Goal: Task Accomplishment & Management: Complete application form

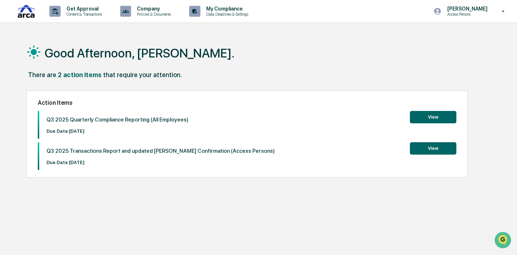
click at [431, 115] on button "View" at bounding box center [433, 117] width 46 height 12
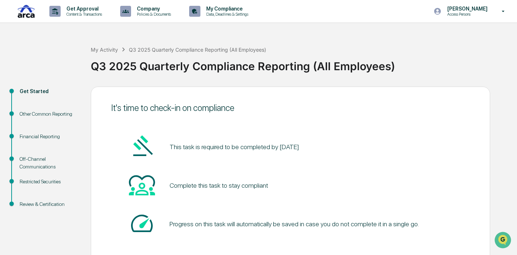
scroll to position [38, 0]
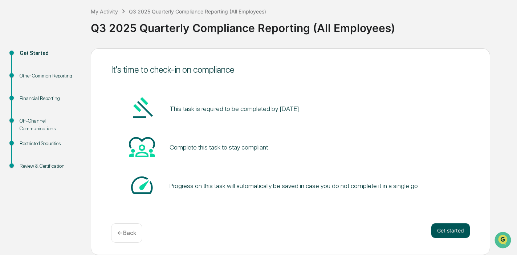
click at [446, 229] on button "Get started" at bounding box center [450, 230] width 38 height 15
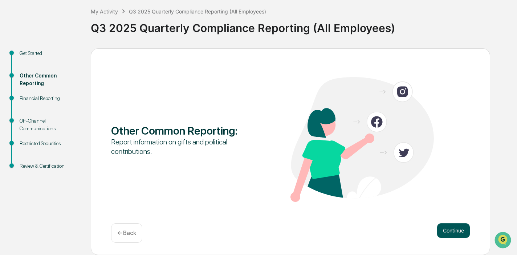
click at [459, 225] on button "Continue" at bounding box center [453, 230] width 33 height 15
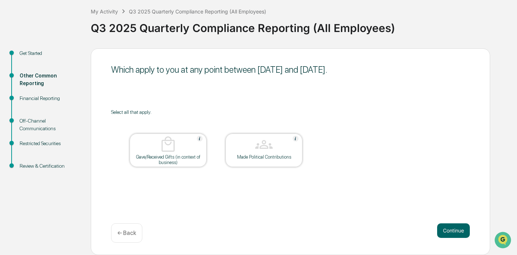
click at [178, 153] on div at bounding box center [168, 144] width 73 height 19
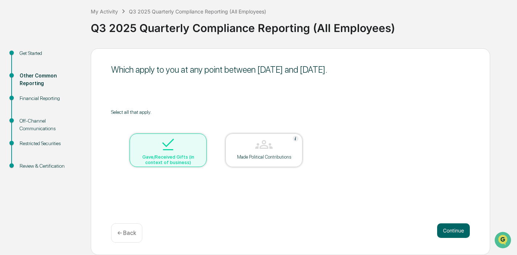
click at [178, 153] on div at bounding box center [168, 144] width 73 height 19
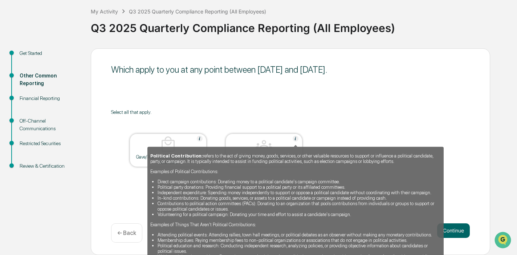
click at [297, 139] on img at bounding box center [296, 138] width 6 height 6
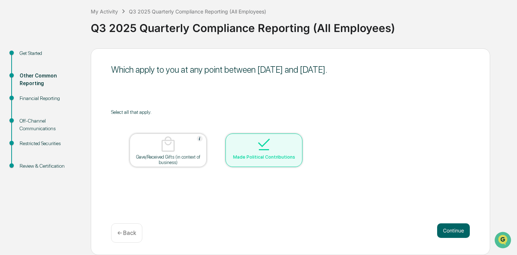
click at [297, 139] on div at bounding box center [264, 144] width 73 height 19
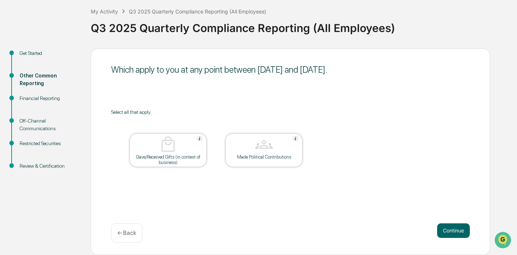
click at [310, 115] on table "Gave/Received Gifts (in context of business) Made Political Contributions" at bounding box center [216, 150] width 210 height 70
click at [444, 230] on button "Continue" at bounding box center [453, 230] width 33 height 15
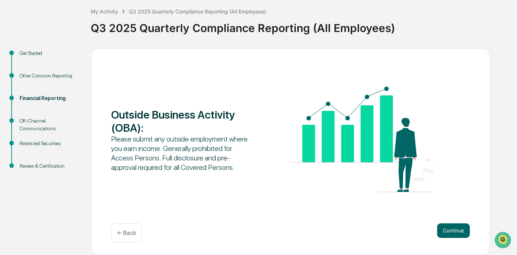
click at [133, 227] on div "← Back" at bounding box center [126, 232] width 31 height 19
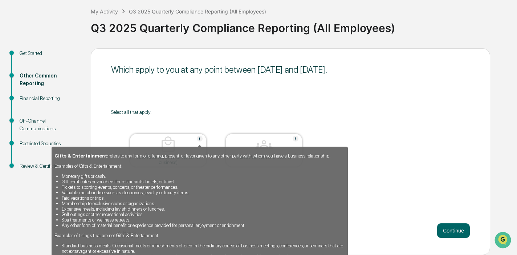
click at [199, 138] on img at bounding box center [200, 138] width 6 height 6
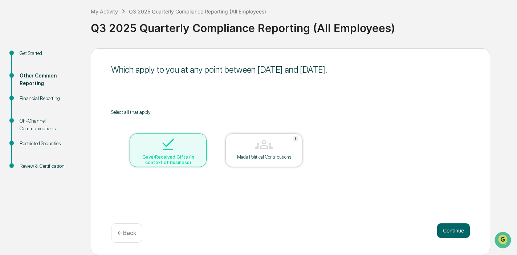
click at [199, 138] on div at bounding box center [168, 144] width 73 height 19
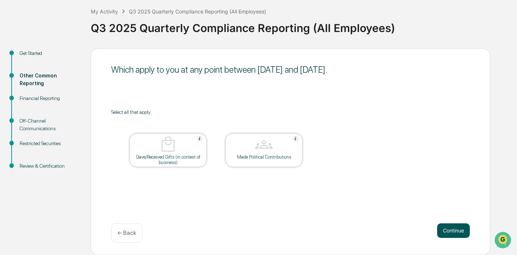
click at [448, 230] on button "Continue" at bounding box center [453, 230] width 33 height 15
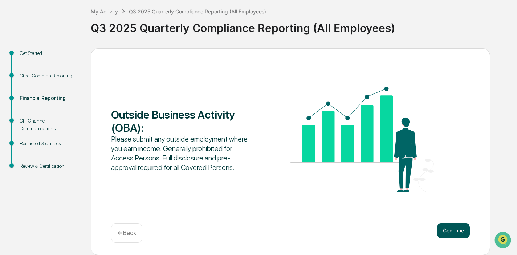
click at [454, 227] on button "Continue" at bounding box center [453, 230] width 33 height 15
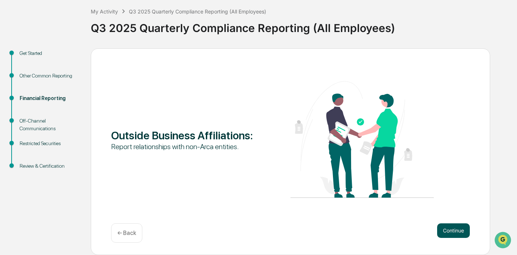
click at [454, 228] on button "Continue" at bounding box center [453, 230] width 33 height 15
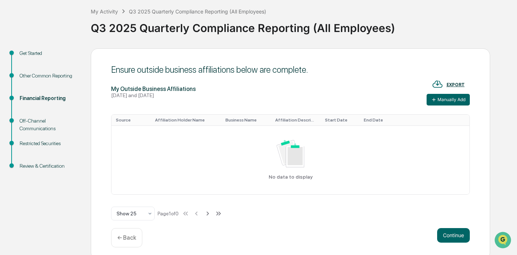
click at [132, 238] on p "← Back" at bounding box center [126, 237] width 19 height 7
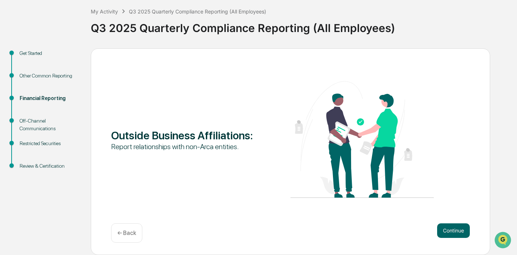
click at [132, 236] on p "← Back" at bounding box center [126, 232] width 19 height 7
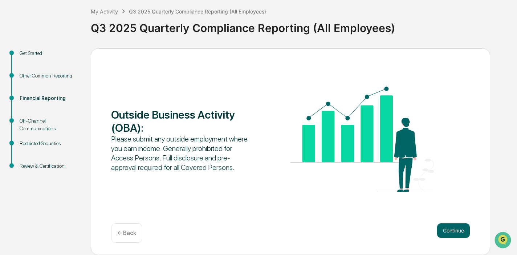
click at [382, 164] on img at bounding box center [361, 138] width 143 height 105
click at [451, 233] on button "Continue" at bounding box center [453, 230] width 33 height 15
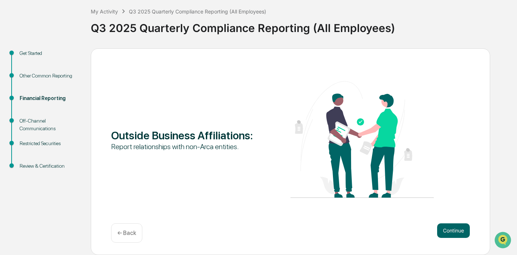
click at [451, 233] on button "Continue" at bounding box center [453, 230] width 33 height 15
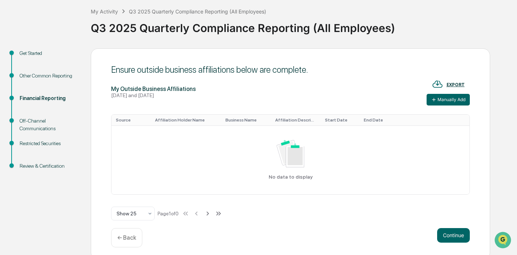
click at [125, 240] on p "← Back" at bounding box center [126, 237] width 19 height 7
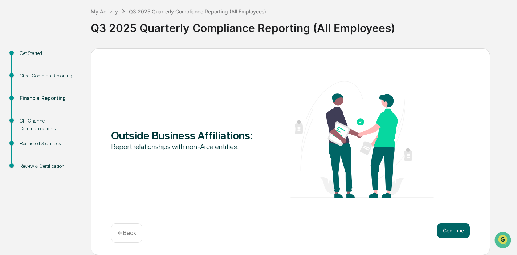
click at [127, 232] on p "← Back" at bounding box center [126, 232] width 19 height 7
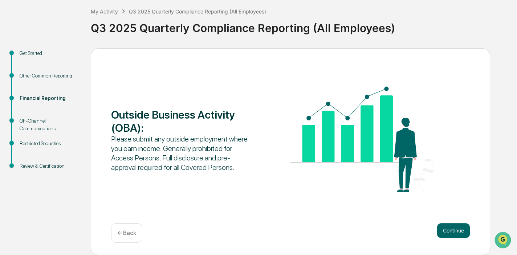
click at [172, 154] on div "Please submit any outside employment where you earn income. Generally prohibite…" at bounding box center [182, 153] width 143 height 38
click at [454, 231] on button "Continue" at bounding box center [453, 230] width 33 height 15
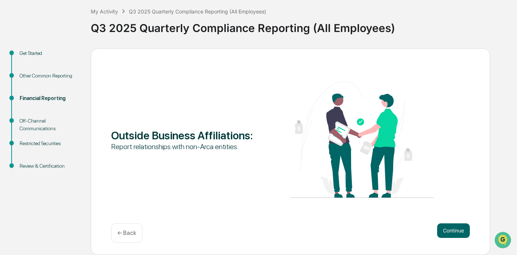
click at [454, 231] on button "Continue" at bounding box center [453, 230] width 33 height 15
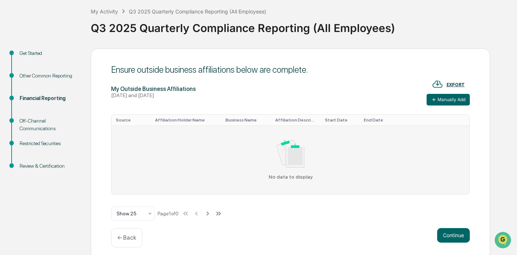
scroll to position [42, 0]
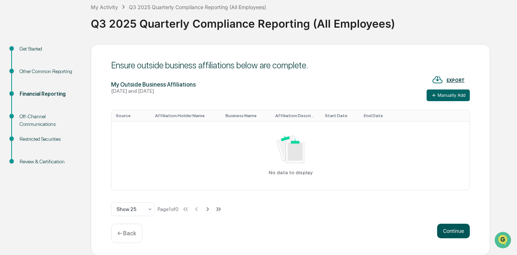
click at [449, 229] on button "Continue" at bounding box center [453, 230] width 33 height 15
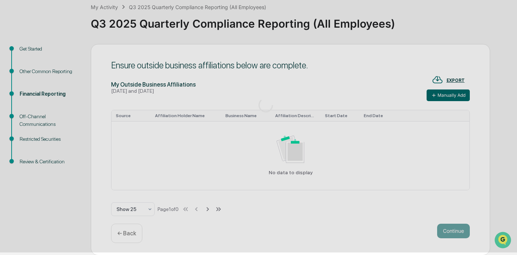
scroll to position [38, 0]
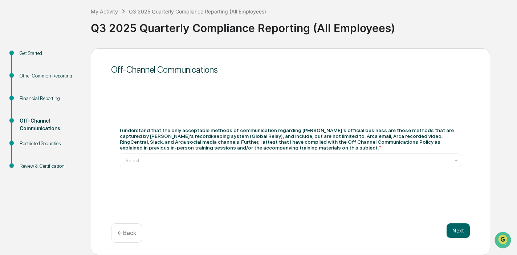
click at [117, 232] on div "← Back" at bounding box center [126, 232] width 31 height 19
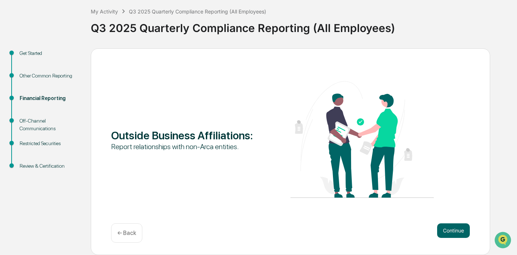
click at [117, 232] on div "← Back" at bounding box center [126, 232] width 31 height 19
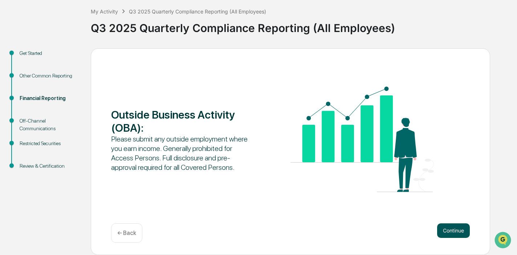
click at [446, 228] on button "Continue" at bounding box center [453, 230] width 33 height 15
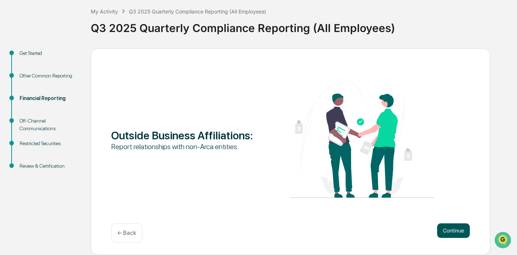
click at [446, 230] on button "Continue" at bounding box center [453, 230] width 33 height 15
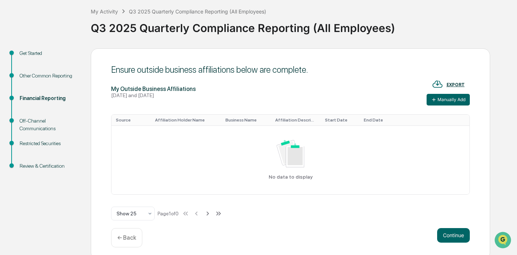
click at [129, 237] on p "← Back" at bounding box center [126, 237] width 19 height 7
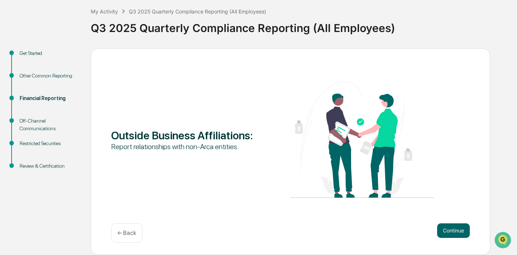
click at [129, 237] on div "← Back" at bounding box center [126, 232] width 31 height 19
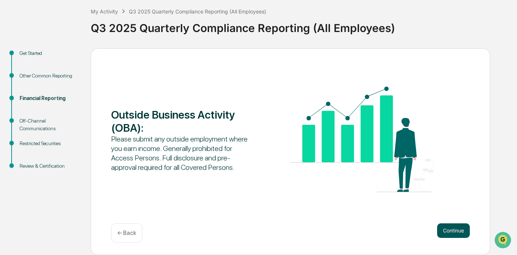
click at [456, 228] on button "Continue" at bounding box center [453, 230] width 33 height 15
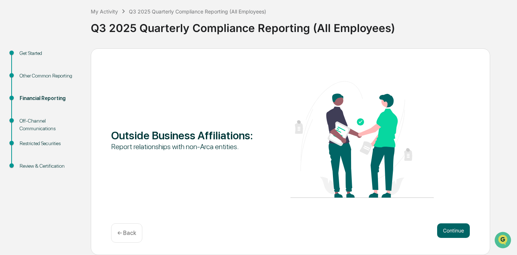
click at [126, 233] on p "← Back" at bounding box center [126, 232] width 19 height 7
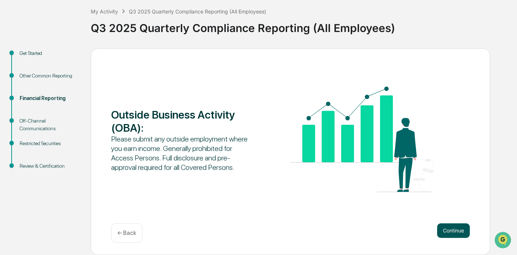
click at [454, 228] on button "Continue" at bounding box center [453, 230] width 33 height 15
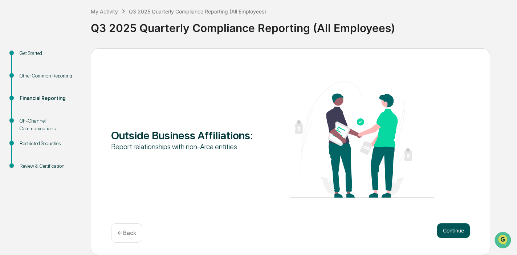
click at [452, 232] on button "Continue" at bounding box center [453, 230] width 33 height 15
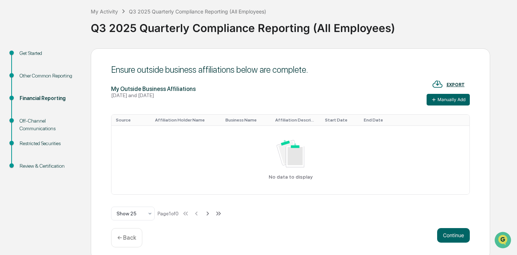
click at [125, 239] on p "← Back" at bounding box center [126, 237] width 19 height 7
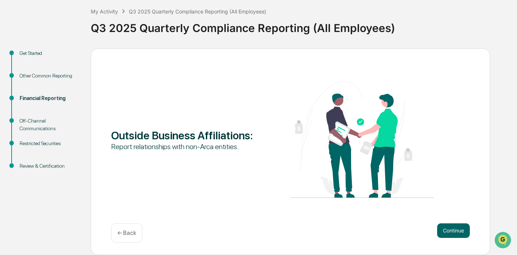
click at [125, 239] on div "← Back" at bounding box center [126, 232] width 31 height 19
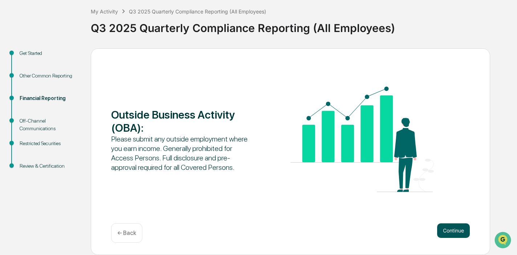
click at [451, 231] on button "Continue" at bounding box center [453, 230] width 33 height 15
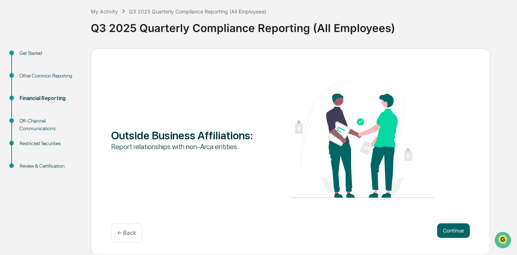
click at [451, 231] on button "Continue" at bounding box center [453, 230] width 33 height 15
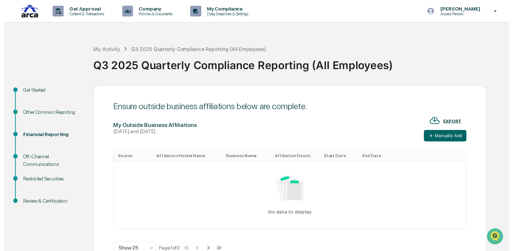
scroll to position [42, 0]
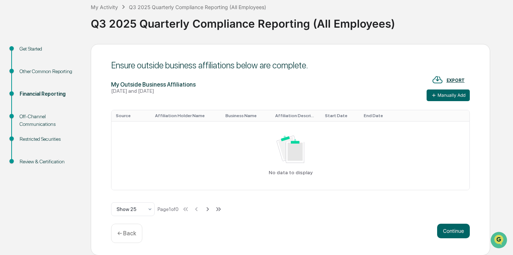
click at [133, 234] on p "← Back" at bounding box center [126, 232] width 19 height 7
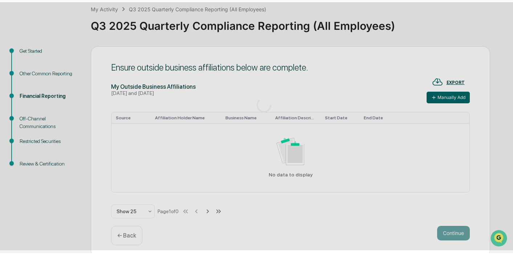
scroll to position [38, 0]
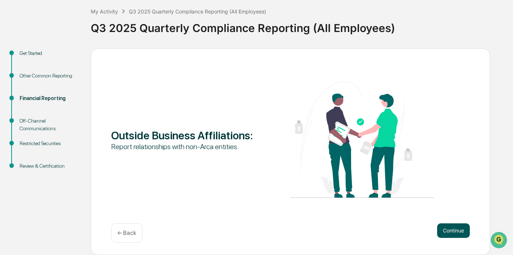
click at [460, 234] on button "Continue" at bounding box center [453, 230] width 33 height 15
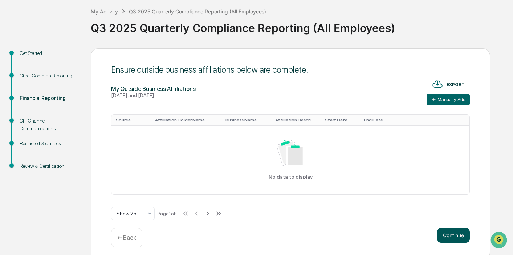
click at [449, 234] on button "Continue" at bounding box center [453, 235] width 33 height 15
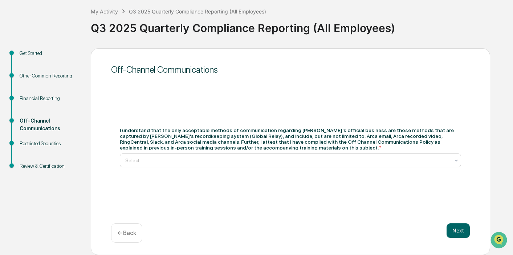
click at [364, 158] on div at bounding box center [287, 160] width 325 height 7
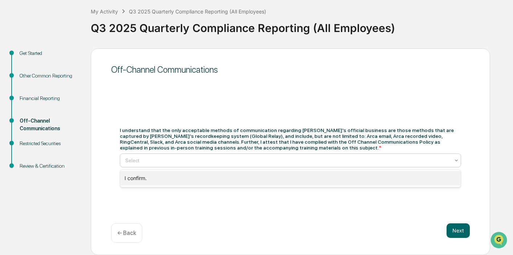
click at [365, 177] on div "I confirm." at bounding box center [290, 178] width 341 height 15
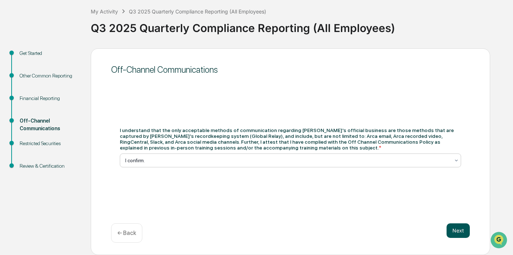
click at [456, 231] on button "Next" at bounding box center [458, 230] width 23 height 15
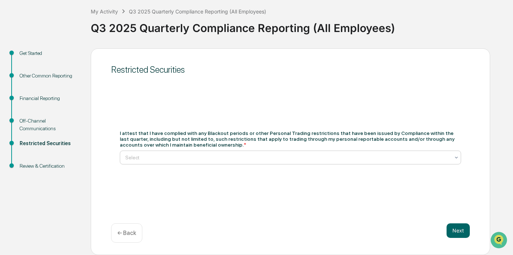
click at [286, 153] on div "Select" at bounding box center [288, 157] width 332 height 10
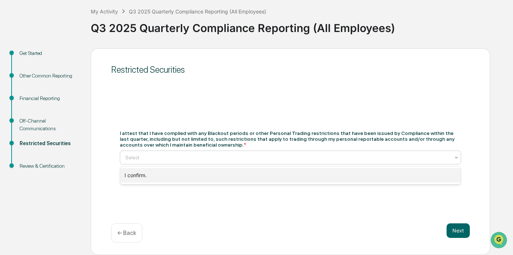
click at [292, 178] on div "I confirm." at bounding box center [290, 175] width 341 height 15
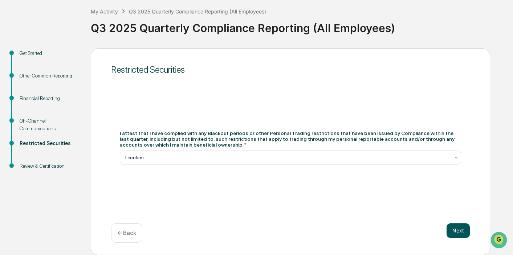
click at [453, 232] on button "Next" at bounding box center [458, 230] width 23 height 15
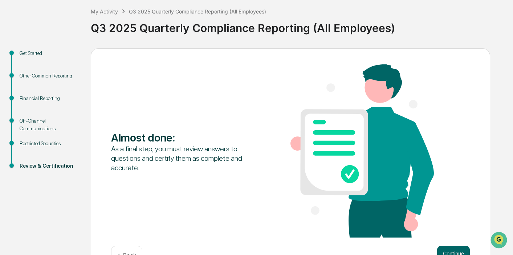
scroll to position [61, 0]
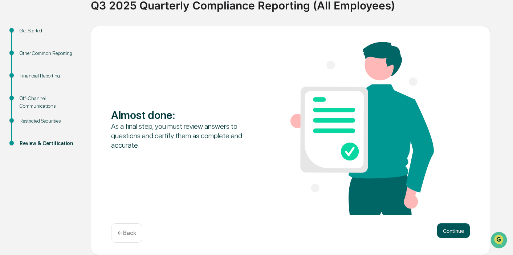
click at [458, 228] on button "Continue" at bounding box center [453, 230] width 33 height 15
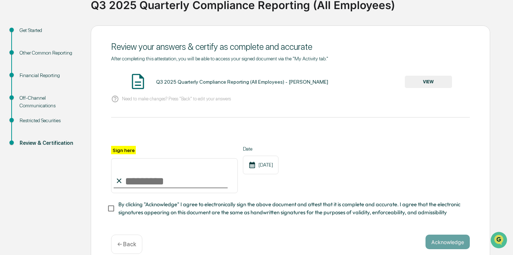
click at [197, 184] on input "Sign here" at bounding box center [174, 175] width 127 height 35
type input "**********"
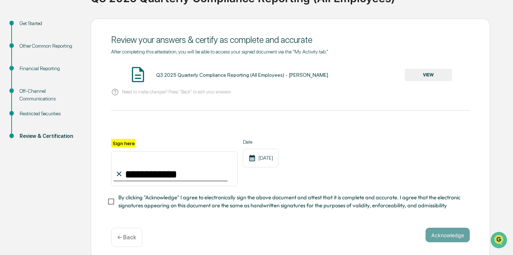
scroll to position [72, 0]
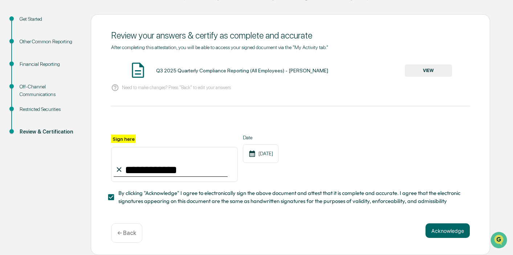
click at [417, 69] on button "VIEW" at bounding box center [428, 70] width 47 height 12
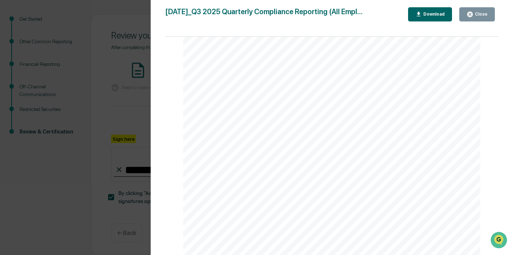
scroll to position [0, 0]
click at [228, 186] on link at bounding box center [224, 187] width 23 height 6
click at [470, 15] on icon "button" at bounding box center [469, 14] width 5 height 5
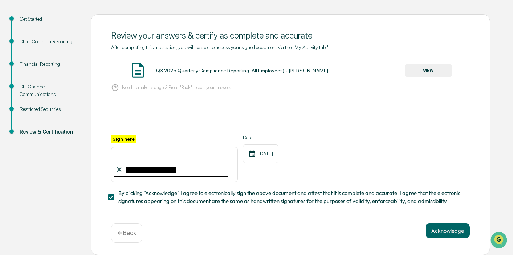
click at [44, 110] on div "Restricted Securities" at bounding box center [50, 109] width 60 height 8
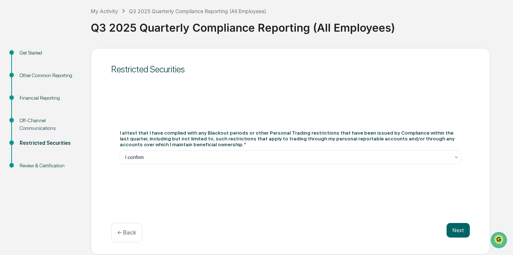
click at [44, 97] on div "Financial Reporting" at bounding box center [50, 98] width 60 height 8
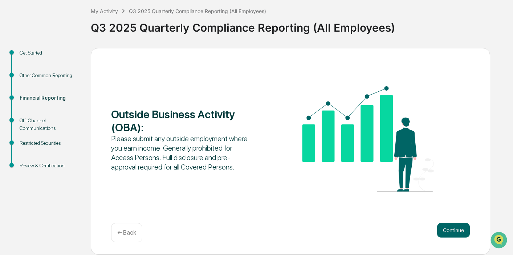
click at [41, 79] on div "Other Common Reporting" at bounding box center [50, 76] width 60 height 8
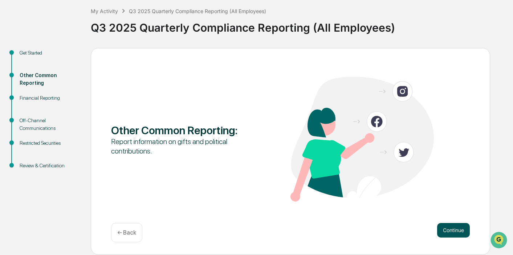
click at [457, 229] on button "Continue" at bounding box center [453, 230] width 33 height 15
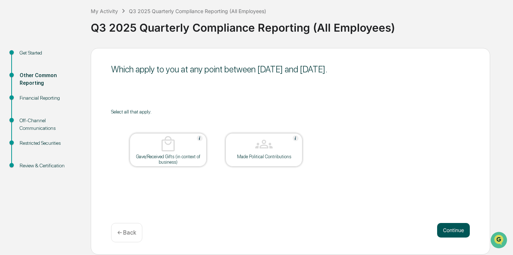
click at [451, 229] on button "Continue" at bounding box center [453, 230] width 33 height 15
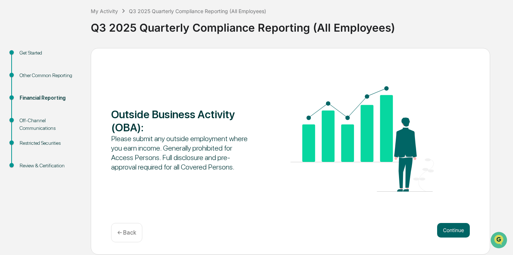
click at [451, 229] on button "Continue" at bounding box center [453, 230] width 33 height 15
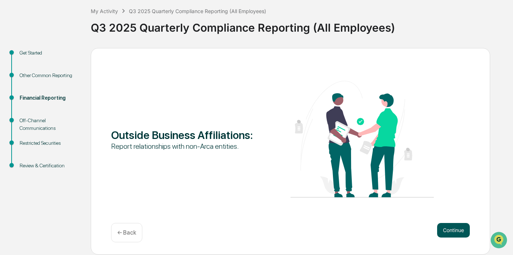
click at [458, 231] on button "Continue" at bounding box center [453, 230] width 33 height 15
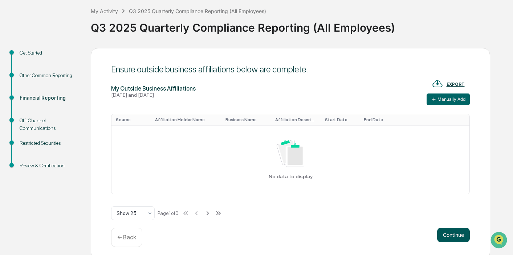
click at [458, 238] on button "Continue" at bounding box center [453, 234] width 33 height 15
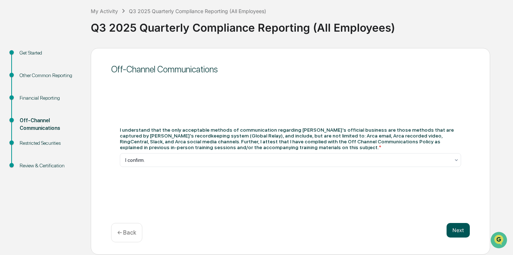
click at [456, 228] on button "Next" at bounding box center [458, 230] width 23 height 15
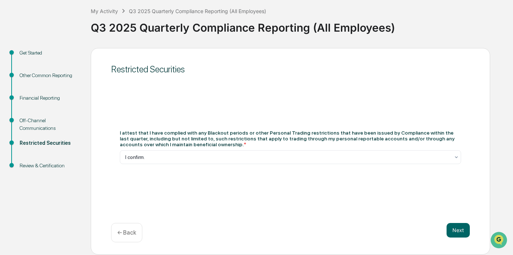
click at [456, 228] on button "Next" at bounding box center [458, 230] width 23 height 15
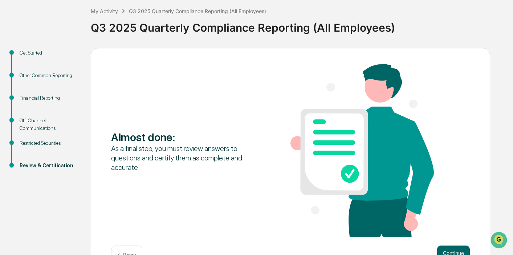
click at [456, 228] on div "Almost done : As a final step, you must review answers to questions and certify…" at bounding box center [290, 151] width 359 height 174
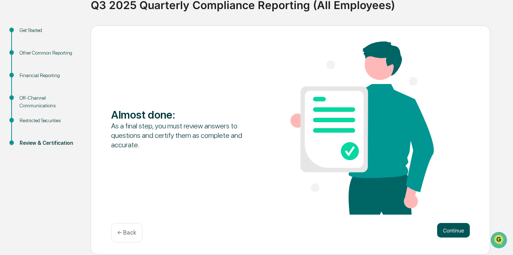
click at [457, 228] on button "Continue" at bounding box center [453, 230] width 33 height 15
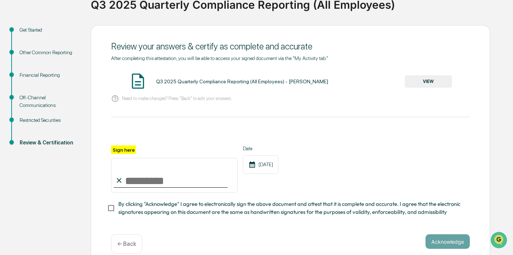
click at [430, 82] on button "VIEW" at bounding box center [428, 81] width 47 height 12
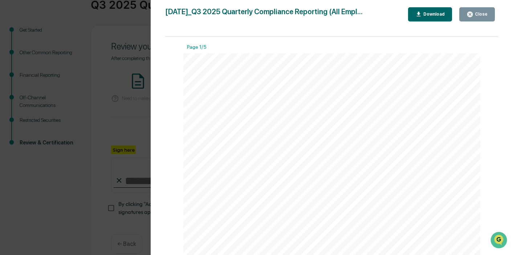
click at [93, 118] on div "Version History [DATE] 10:05 PM [PERSON_NAME] [DATE]_Q3 2025 Quarterly Complian…" at bounding box center [256, 127] width 513 height 255
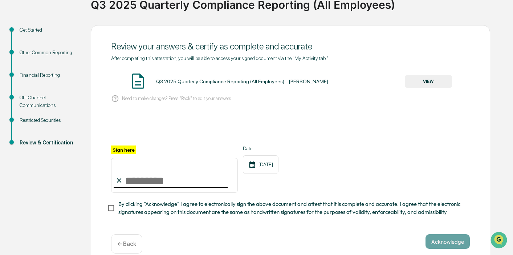
scroll to position [72, 0]
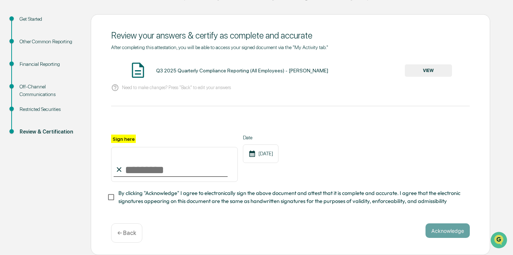
click at [142, 170] on input "Sign here" at bounding box center [174, 164] width 127 height 35
type input "**********"
click at [324, 136] on div "**********" at bounding box center [290, 157] width 359 height 47
click at [420, 71] on button "VIEW" at bounding box center [428, 70] width 47 height 12
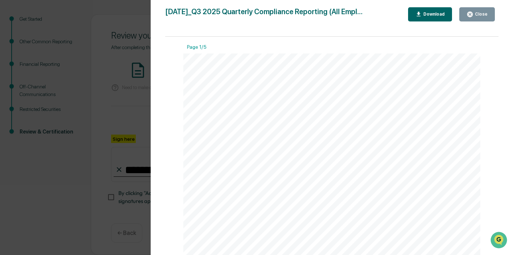
click at [65, 158] on div "Version History [DATE] 10:05 PM [PERSON_NAME] [DATE]_Q3 2025 Quarterly Complian…" at bounding box center [256, 127] width 513 height 255
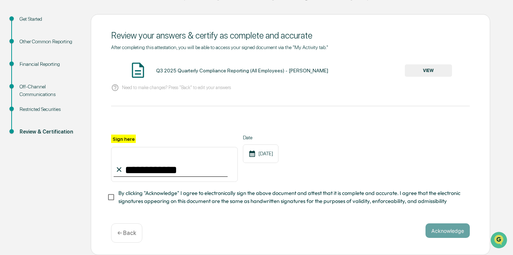
click at [31, 42] on div "Other Common Reporting" at bounding box center [50, 42] width 60 height 8
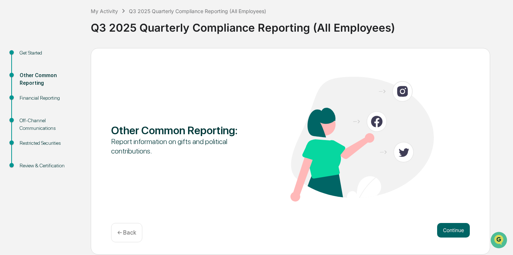
click at [31, 162] on div "Review & Certification" at bounding box center [50, 166] width 60 height 8
click at [35, 164] on div "Review & Certification" at bounding box center [50, 166] width 60 height 8
click at [451, 230] on button "Continue" at bounding box center [453, 230] width 33 height 15
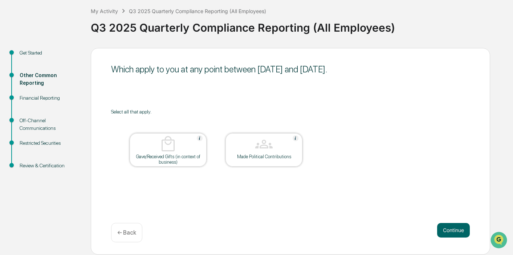
click at [451, 230] on button "Continue" at bounding box center [453, 230] width 33 height 15
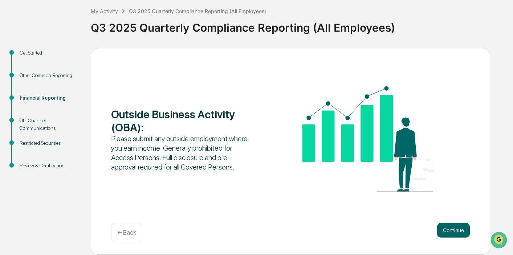
click at [451, 230] on button "Continue" at bounding box center [453, 230] width 33 height 15
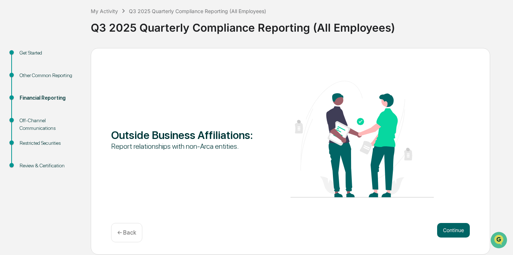
click at [451, 230] on button "Continue" at bounding box center [453, 230] width 33 height 15
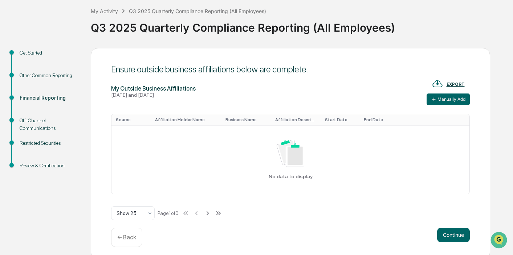
click at [451, 230] on button "Continue" at bounding box center [453, 234] width 33 height 15
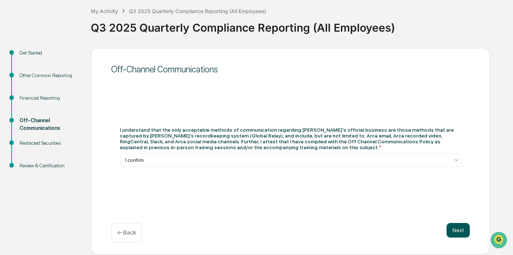
click at [452, 232] on button "Next" at bounding box center [458, 230] width 23 height 15
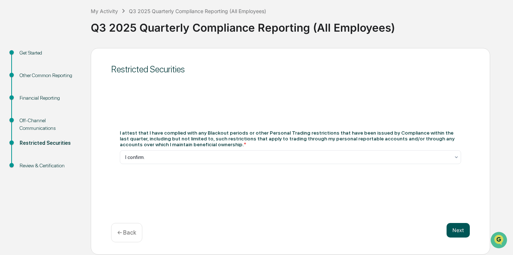
click at [452, 232] on button "Next" at bounding box center [458, 230] width 23 height 15
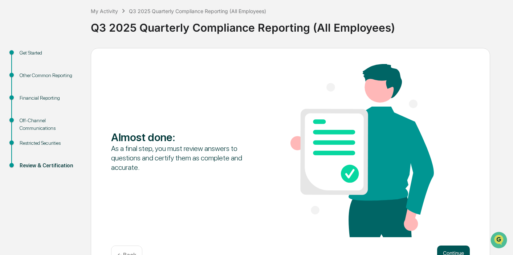
click at [451, 246] on button "Continue" at bounding box center [453, 252] width 33 height 15
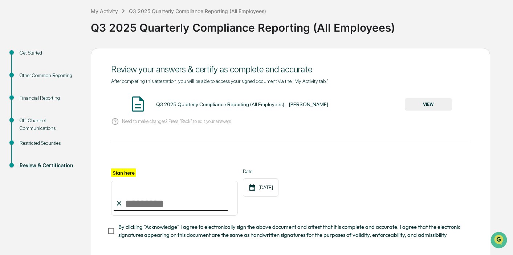
click at [424, 103] on button "VIEW" at bounding box center [428, 104] width 47 height 12
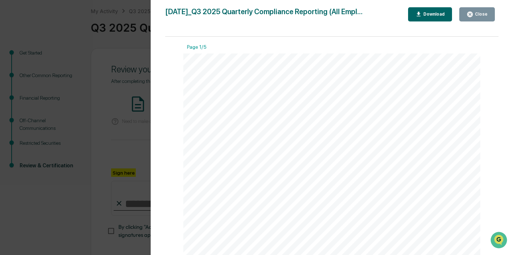
click at [130, 145] on div "Version History [DATE] 10:08 PM [PERSON_NAME] [DATE]_Q3 2025 Quarterly Complian…" at bounding box center [256, 127] width 513 height 255
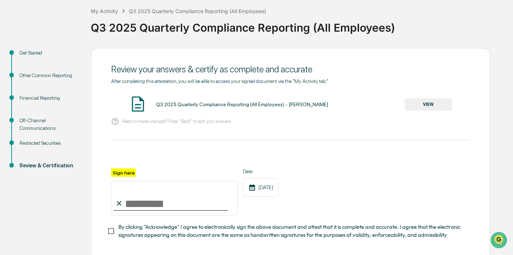
click at [439, 103] on button "VIEW" at bounding box center [428, 104] width 47 height 12
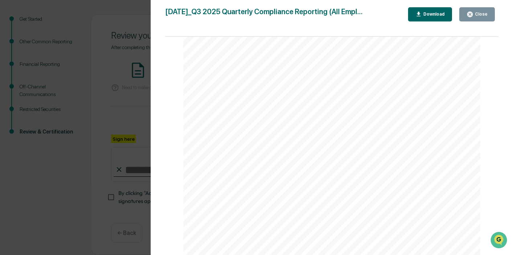
scroll to position [1520, 0]
click at [68, 184] on div "Version History [DATE] 10:08 PM [PERSON_NAME] [DATE]_Q3 2025 Quarterly Complian…" at bounding box center [256, 127] width 513 height 255
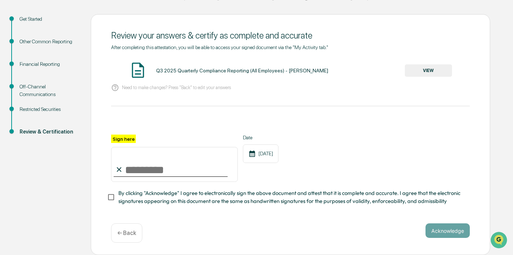
scroll to position [58, 0]
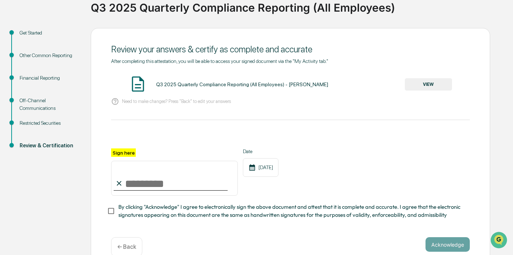
click at [149, 180] on input "Sign here" at bounding box center [174, 177] width 127 height 35
type input "**********"
click at [439, 164] on div "**********" at bounding box center [290, 171] width 359 height 47
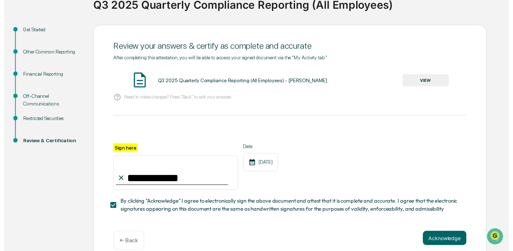
scroll to position [66, 0]
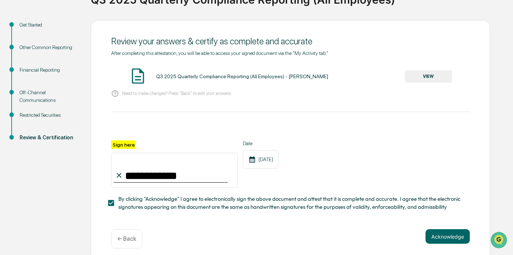
click at [416, 76] on button "VIEW" at bounding box center [428, 76] width 47 height 12
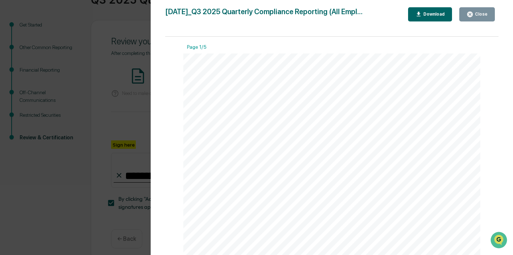
click at [430, 15] on div "Download" at bounding box center [433, 14] width 23 height 5
click at [86, 83] on div "Version History [DATE] 10:08 PM [PERSON_NAME] [DATE]_Q3 2025 Quarterly Complian…" at bounding box center [256, 127] width 513 height 255
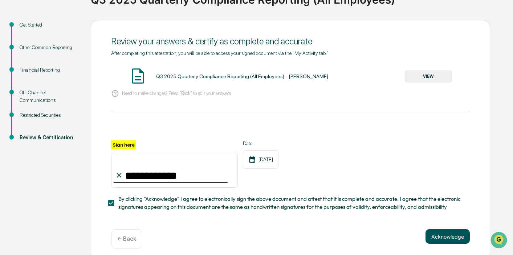
click at [440, 239] on button "Acknowledge" at bounding box center [448, 236] width 44 height 15
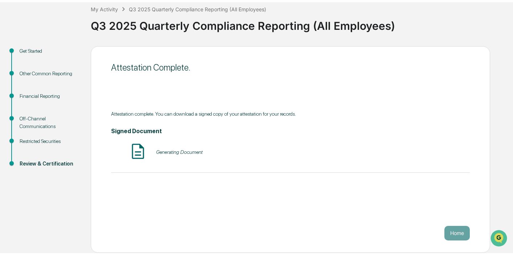
scroll to position [38, 0]
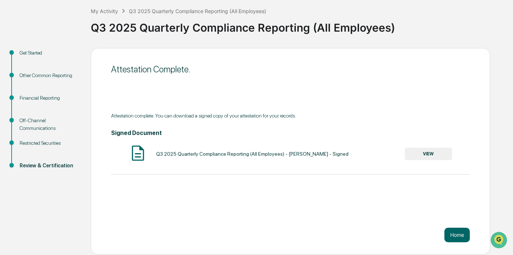
click at [425, 154] on button "VIEW" at bounding box center [428, 153] width 47 height 12
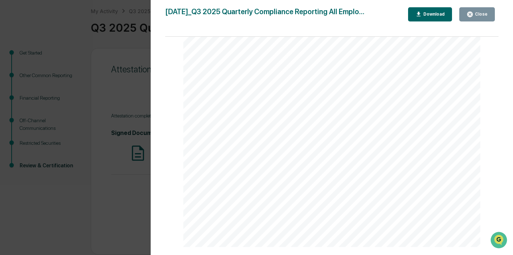
scroll to position [1560, 0]
click at [434, 16] on div "Download" at bounding box center [433, 14] width 23 height 5
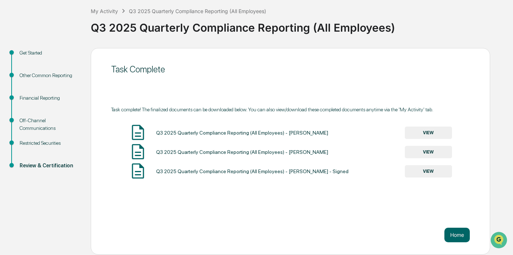
click at [426, 139] on button "VIEW" at bounding box center [428, 132] width 47 height 12
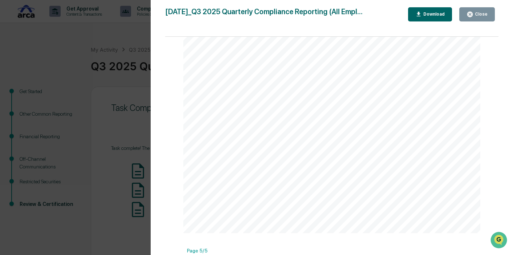
scroll to position [1799, 0]
click at [108, 87] on div "Version History [DATE] 09:54 PM [PERSON_NAME] [DATE]_Q3 2025 Quarterly Complian…" at bounding box center [256, 127] width 513 height 255
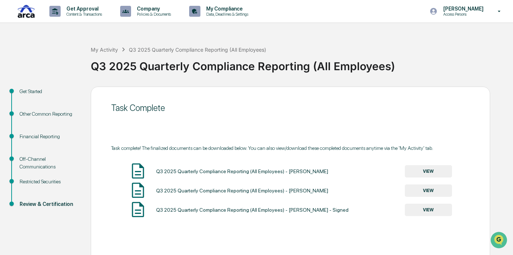
click at [440, 194] on button "VIEW" at bounding box center [428, 190] width 47 height 12
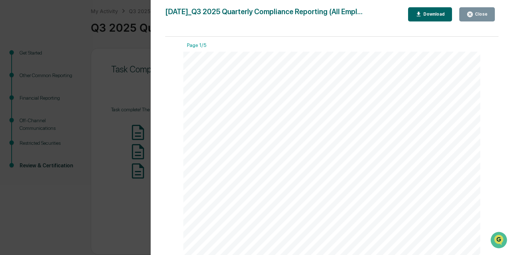
scroll to position [0, 0]
drag, startPoint x: 107, startPoint y: 98, endPoint x: 118, endPoint y: 96, distance: 11.2
click at [107, 98] on div "Version History [DATE] 10:05 PM [PERSON_NAME] [DATE]_Q3 2025 Quarterly Complian…" at bounding box center [256, 127] width 513 height 255
click at [87, 10] on div "Version History [DATE] 10:05 PM [PERSON_NAME] [DATE]_Q3 2025 Quarterly Complian…" at bounding box center [256, 127] width 513 height 255
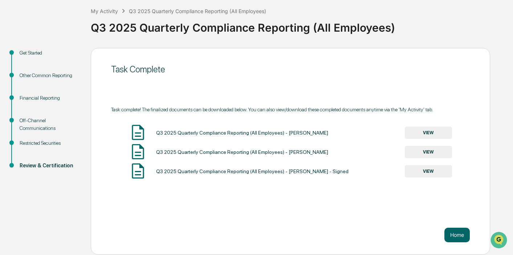
click at [424, 131] on button "VIEW" at bounding box center [428, 132] width 47 height 12
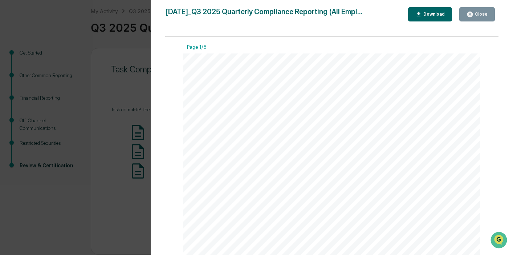
click at [85, 49] on div "Version History [DATE] 09:54 PM [PERSON_NAME] [DATE]_Q3 2025 Quarterly Complian…" at bounding box center [256, 127] width 513 height 255
click at [85, 46] on div "Version History [DATE] 09:54 PM [PERSON_NAME] [DATE]_Q3 2025 Quarterly Complian…" at bounding box center [256, 127] width 513 height 255
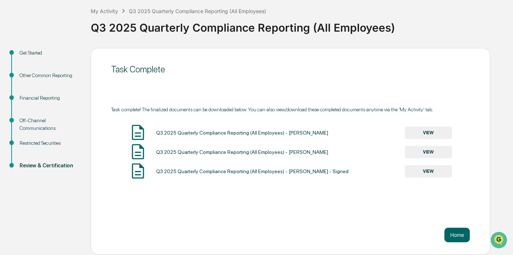
click at [40, 120] on div "Off-Channel Communications" at bounding box center [50, 124] width 60 height 15
click at [43, 122] on div "Off-Channel Communications" at bounding box center [50, 124] width 60 height 15
click at [199, 138] on div "Q3 2025 Quarterly Compliance Reporting (All Employees) - [PERSON_NAME] VIEW" at bounding box center [290, 132] width 359 height 19
click at [424, 138] on button "VIEW" at bounding box center [428, 132] width 47 height 12
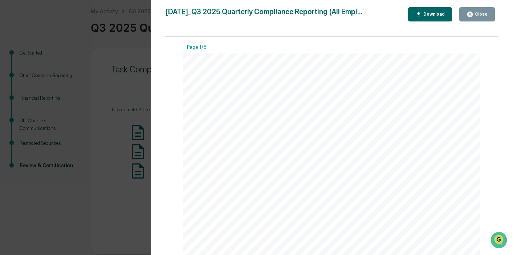
click at [103, 94] on div "Version History [DATE] 09:54 PM [PERSON_NAME] [DATE]_Q3 2025 Quarterly Complian…" at bounding box center [256, 127] width 513 height 255
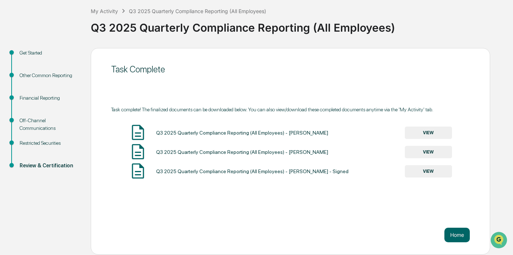
click at [416, 175] on button "VIEW" at bounding box center [428, 171] width 47 height 12
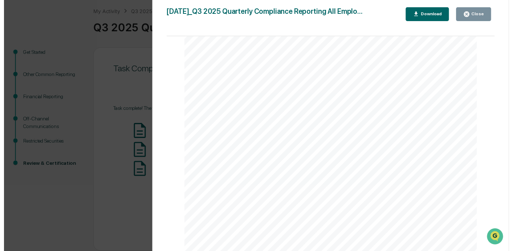
scroll to position [632, 0]
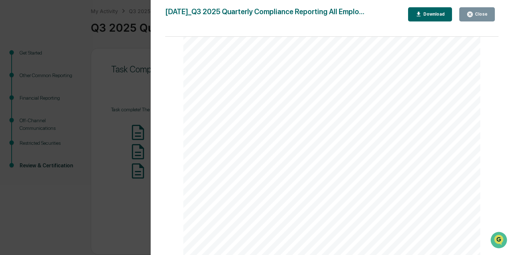
click at [69, 191] on div "Version History [DATE] 10:11 PM [PERSON_NAME] [DATE]_Q3 2025 Quarterly Complian…" at bounding box center [256, 127] width 513 height 255
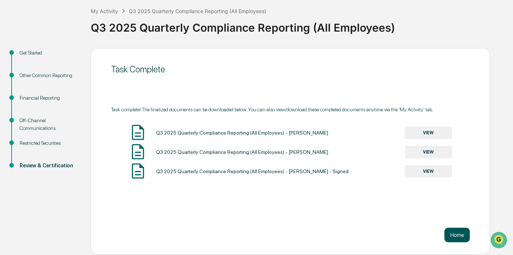
click at [460, 234] on button "Home" at bounding box center [456, 234] width 25 height 15
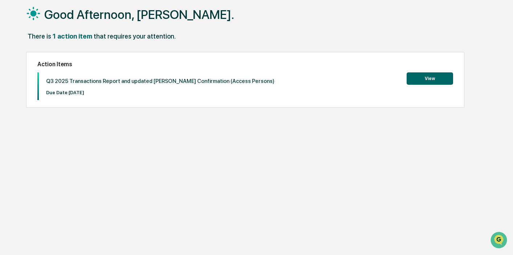
click at [423, 78] on button "View" at bounding box center [430, 78] width 46 height 12
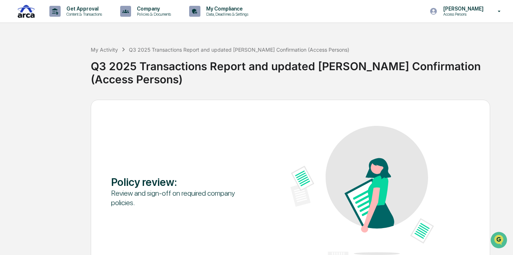
scroll to position [38, 0]
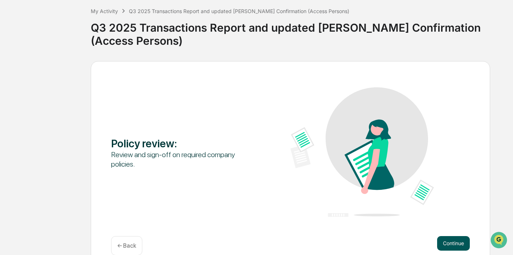
click at [449, 236] on button "Continue" at bounding box center [453, 243] width 33 height 15
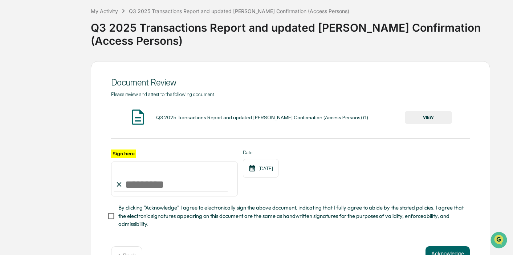
click at [431, 111] on button "VIEW" at bounding box center [428, 117] width 47 height 12
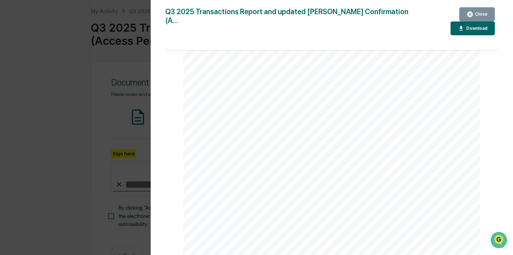
scroll to position [183, 0]
click at [42, 58] on div "Version History [DATE] 08:11 PM [PERSON_NAME] Q3 2025 Transactions Report and u…" at bounding box center [256, 127] width 513 height 255
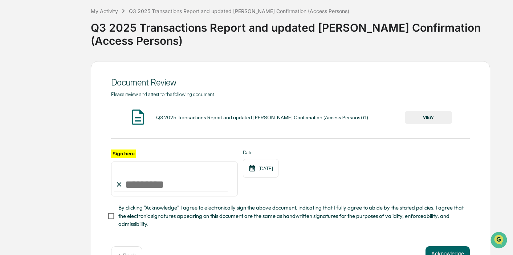
click at [175, 174] on input "Sign here" at bounding box center [174, 178] width 127 height 35
type input "**********"
click at [443, 246] on button "Acknowledge" at bounding box center [448, 253] width 44 height 15
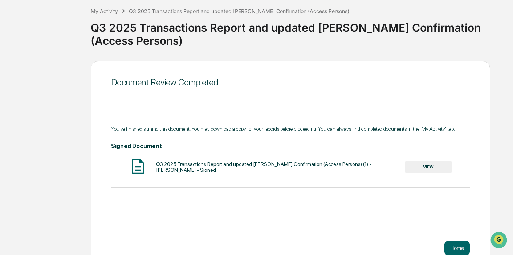
click at [432, 160] on button "VIEW" at bounding box center [428, 166] width 47 height 12
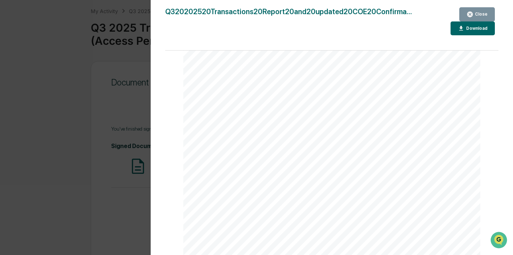
scroll to position [606, 0]
click at [473, 13] on div "Close" at bounding box center [480, 14] width 14 height 5
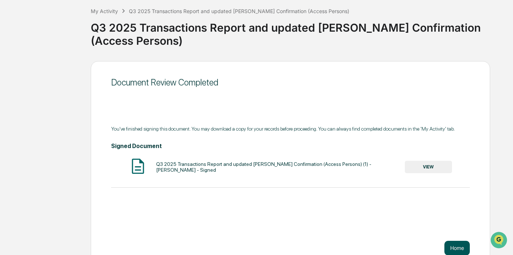
click at [456, 240] on button "Home" at bounding box center [456, 247] width 25 height 15
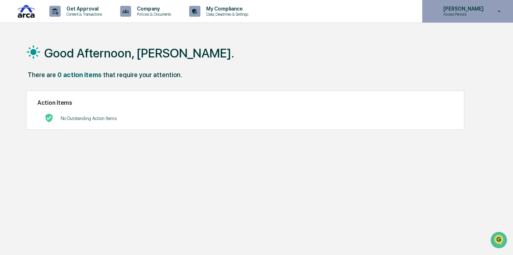
click at [500, 11] on icon at bounding box center [499, 11] width 3 height 1
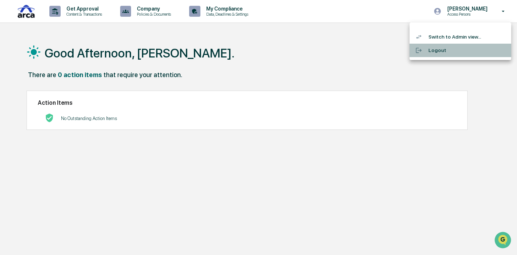
click at [431, 50] on li "Logout" at bounding box center [461, 50] width 102 height 13
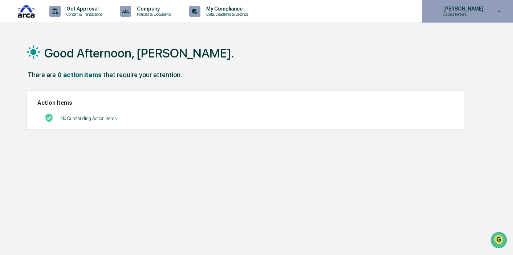
click at [499, 13] on icon at bounding box center [499, 11] width 13 height 7
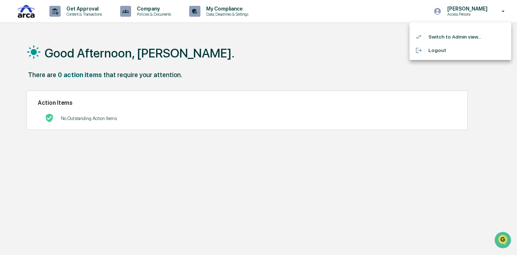
click at [250, 61] on div at bounding box center [258, 127] width 517 height 255
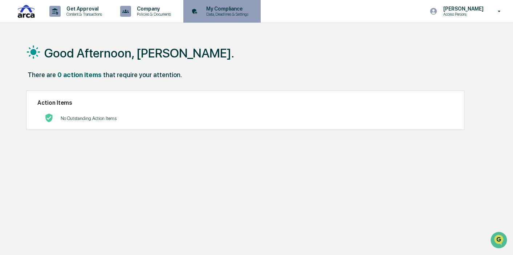
click at [241, 15] on p "Data, Deadlines & Settings" at bounding box center [226, 14] width 52 height 5
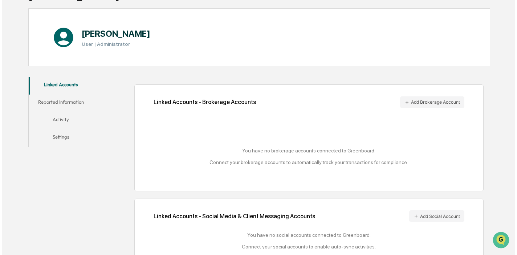
scroll to position [66, 0]
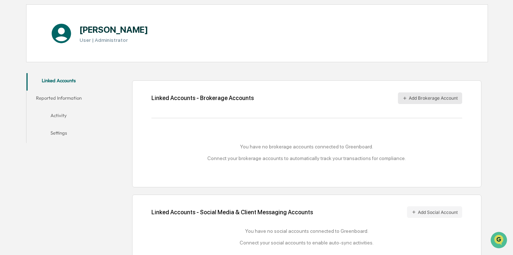
click at [412, 97] on button "Add Brokerage Account" at bounding box center [430, 98] width 64 height 12
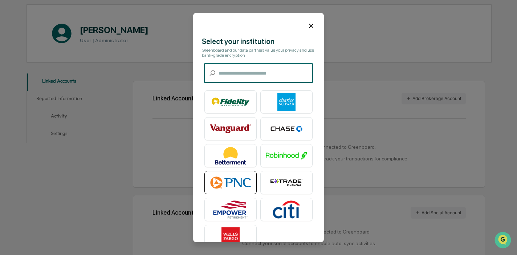
scroll to position [19, 0]
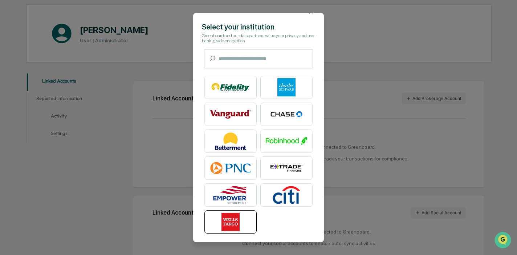
click at [225, 216] on img at bounding box center [230, 221] width 41 height 18
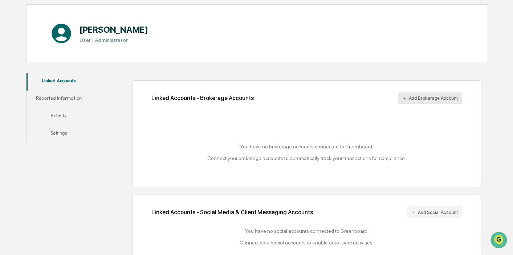
click at [418, 99] on button "Add Brokerage Account" at bounding box center [430, 98] width 64 height 12
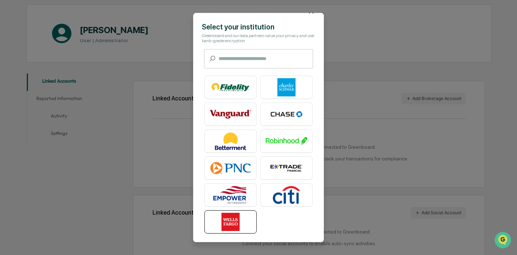
click at [233, 216] on img at bounding box center [230, 221] width 41 height 18
click at [233, 214] on img at bounding box center [230, 221] width 41 height 18
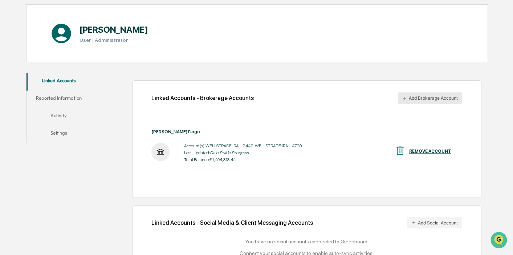
click at [439, 97] on button "Add Brokerage Account" at bounding box center [430, 98] width 64 height 12
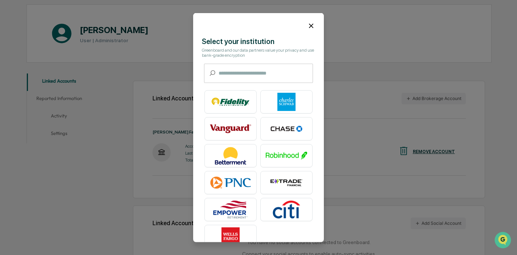
click at [307, 24] on icon at bounding box center [311, 25] width 8 height 8
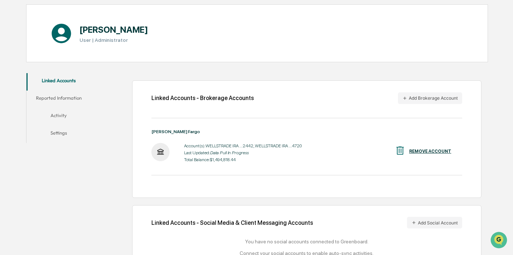
scroll to position [90, 0]
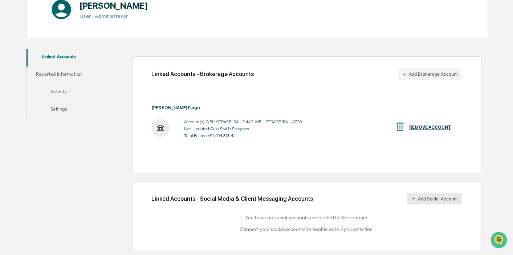
click at [427, 196] on button "Add Social Account" at bounding box center [434, 198] width 55 height 12
click at [69, 86] on button "Activity" at bounding box center [59, 92] width 64 height 17
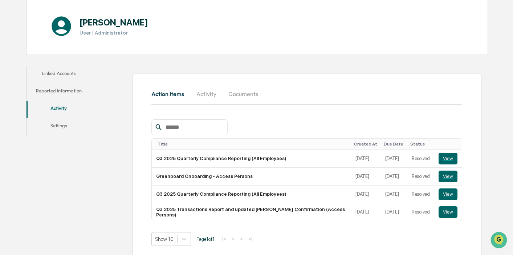
scroll to position [80, 0]
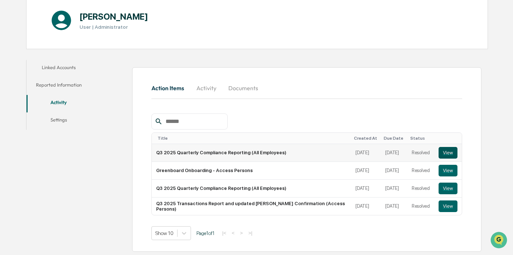
click at [447, 151] on button "View" at bounding box center [448, 153] width 19 height 12
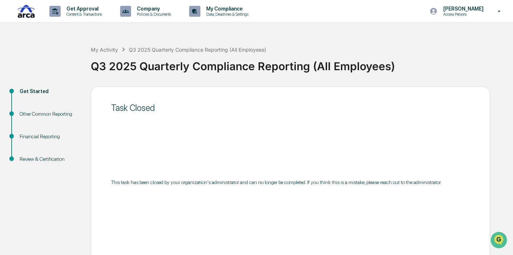
scroll to position [38, 0]
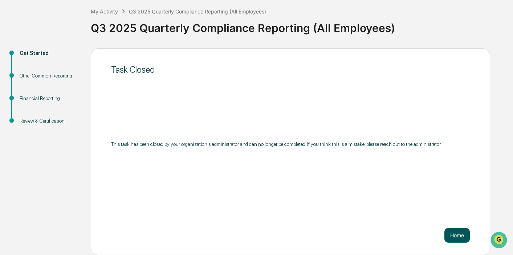
click at [448, 233] on button "Home" at bounding box center [456, 235] width 25 height 15
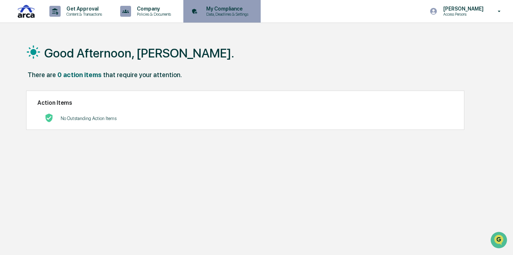
click at [243, 0] on div "My Compliance Data, Deadlines & Settings" at bounding box center [221, 11] width 70 height 23
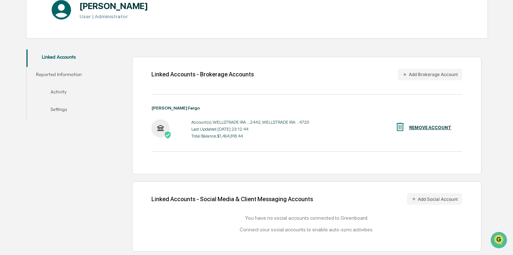
scroll to position [90, 0]
click at [65, 89] on button "Activity" at bounding box center [59, 92] width 64 height 17
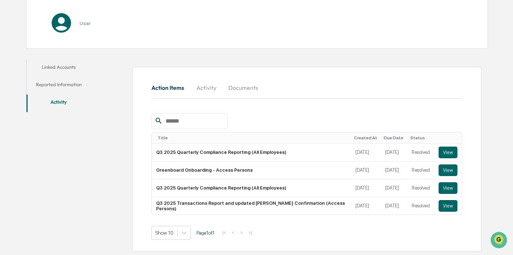
scroll to position [80, 0]
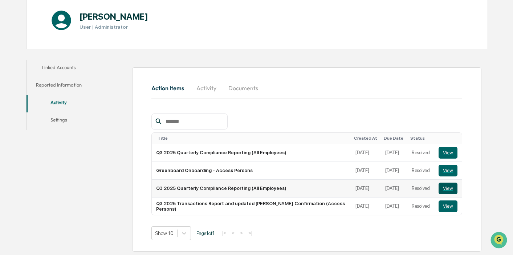
click at [446, 188] on button "View" at bounding box center [448, 188] width 19 height 12
click at [62, 85] on button "Reported Information" at bounding box center [59, 85] width 64 height 17
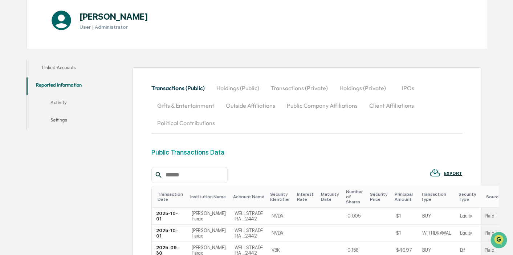
click at [227, 88] on button "Holdings (Public)" at bounding box center [238, 87] width 54 height 17
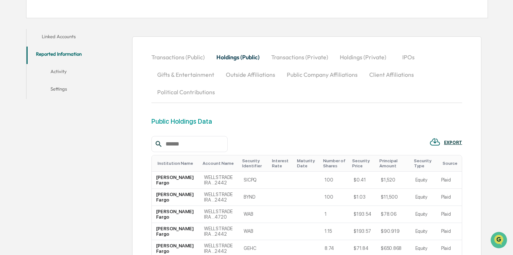
scroll to position [72, 0]
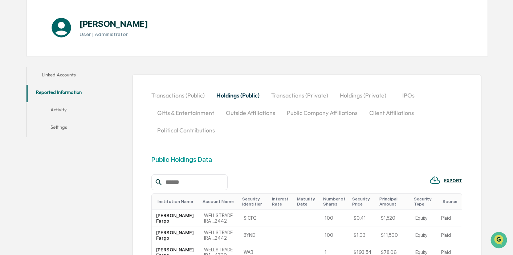
click at [371, 94] on button "Holdings (Private)" at bounding box center [363, 94] width 58 height 17
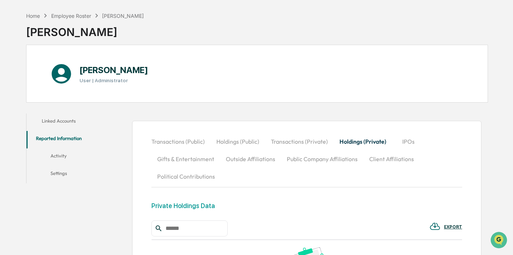
scroll to position [0, 0]
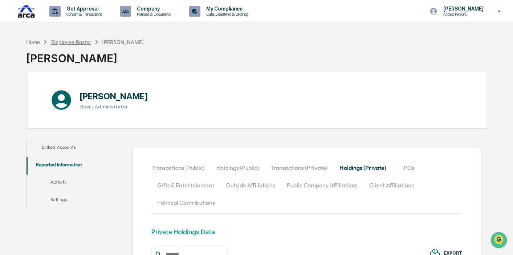
click at [64, 42] on div "Employee Roster" at bounding box center [71, 42] width 40 height 6
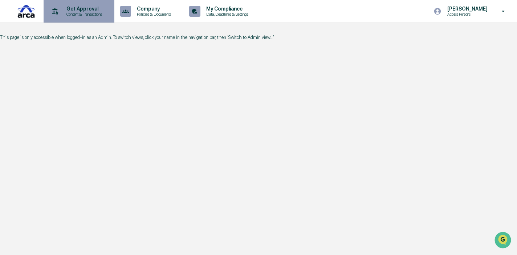
click at [92, 8] on p "Get Approval" at bounding box center [83, 9] width 45 height 6
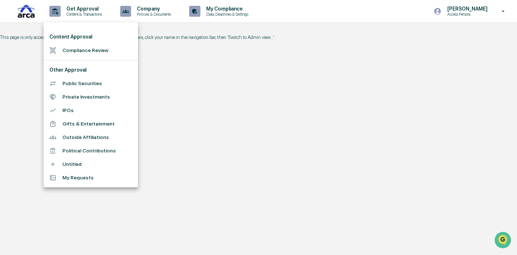
click at [241, 11] on div at bounding box center [258, 127] width 517 height 255
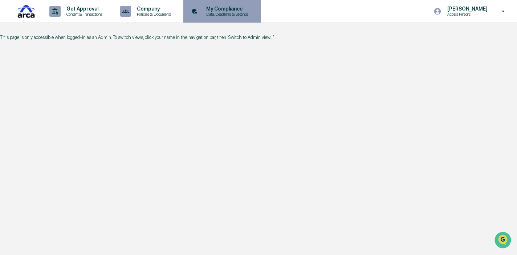
click at [237, 6] on p "My Compliance" at bounding box center [226, 9] width 52 height 6
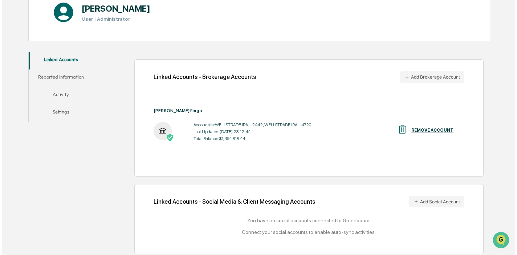
scroll to position [90, 0]
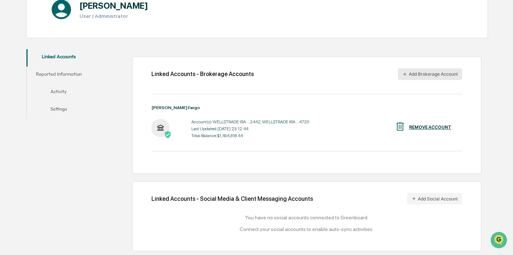
click at [418, 73] on button "Add Brokerage Account" at bounding box center [430, 74] width 64 height 12
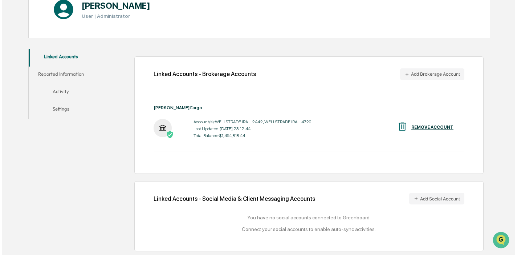
scroll to position [0, 0]
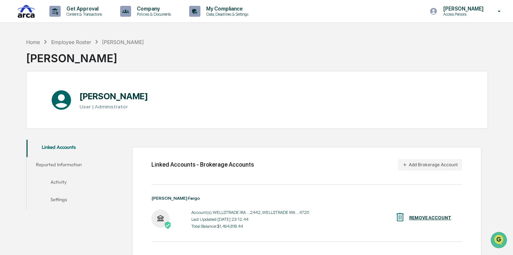
click at [378, 33] on div "Get Approval Content & Transactions Company Policies & Documents My Compliance …" at bounding box center [256, 172] width 513 height 345
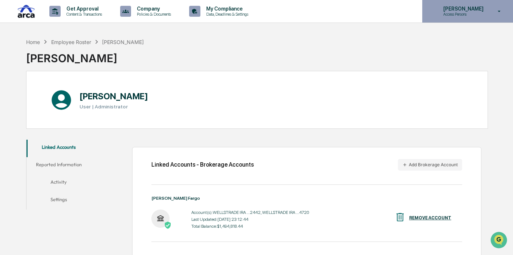
click at [498, 11] on icon at bounding box center [499, 11] width 13 height 7
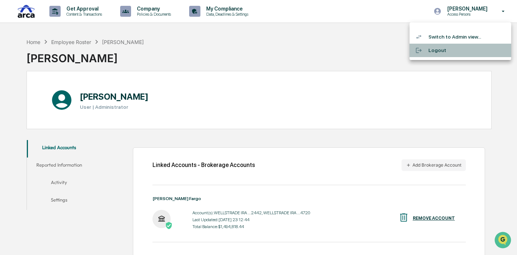
click at [439, 51] on li "Logout" at bounding box center [461, 50] width 102 height 13
